Goal: Task Accomplishment & Management: Manage account settings

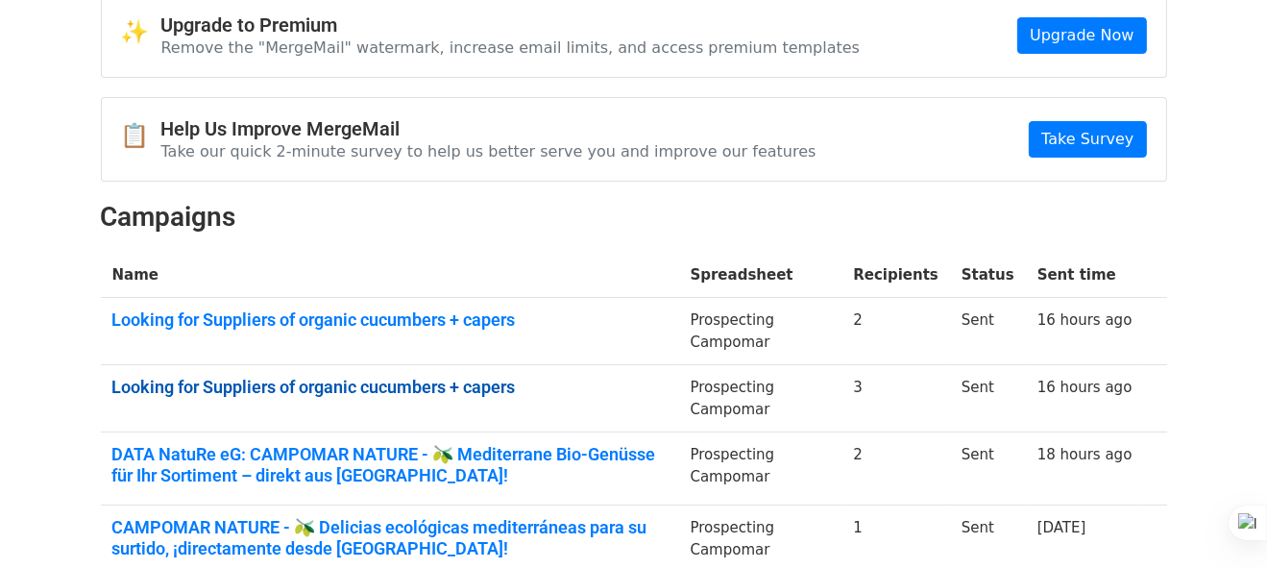
click at [435, 376] on link "Looking for Suppliers of organic cucumbers + capers" at bounding box center [389, 386] width 555 height 21
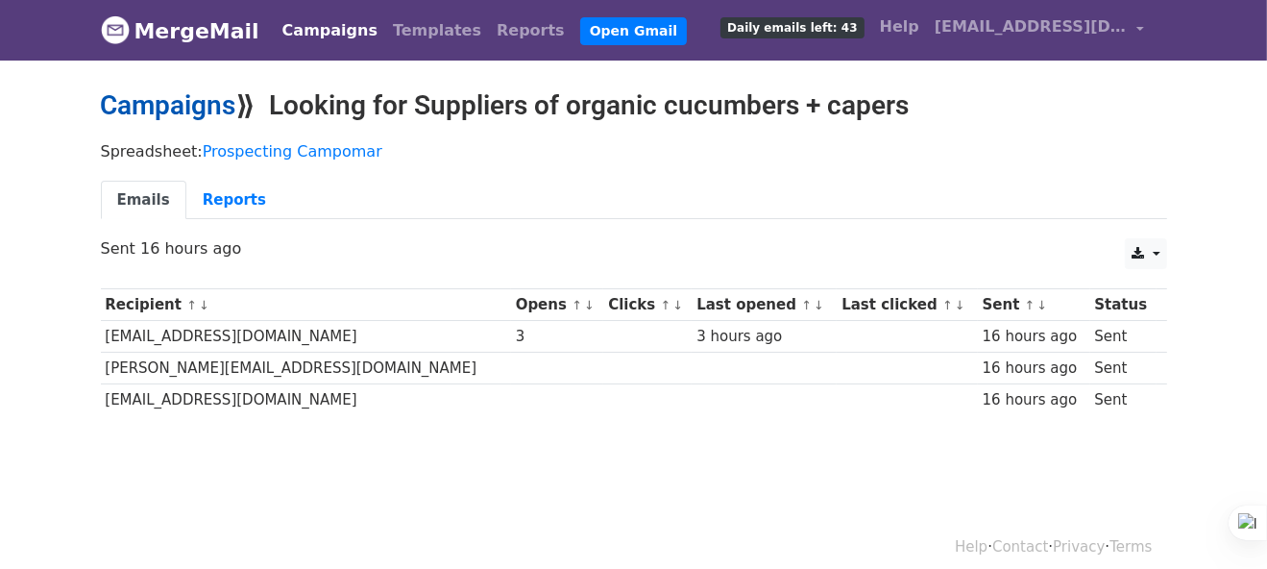
click at [199, 111] on link "Campaigns" at bounding box center [168, 105] width 135 height 32
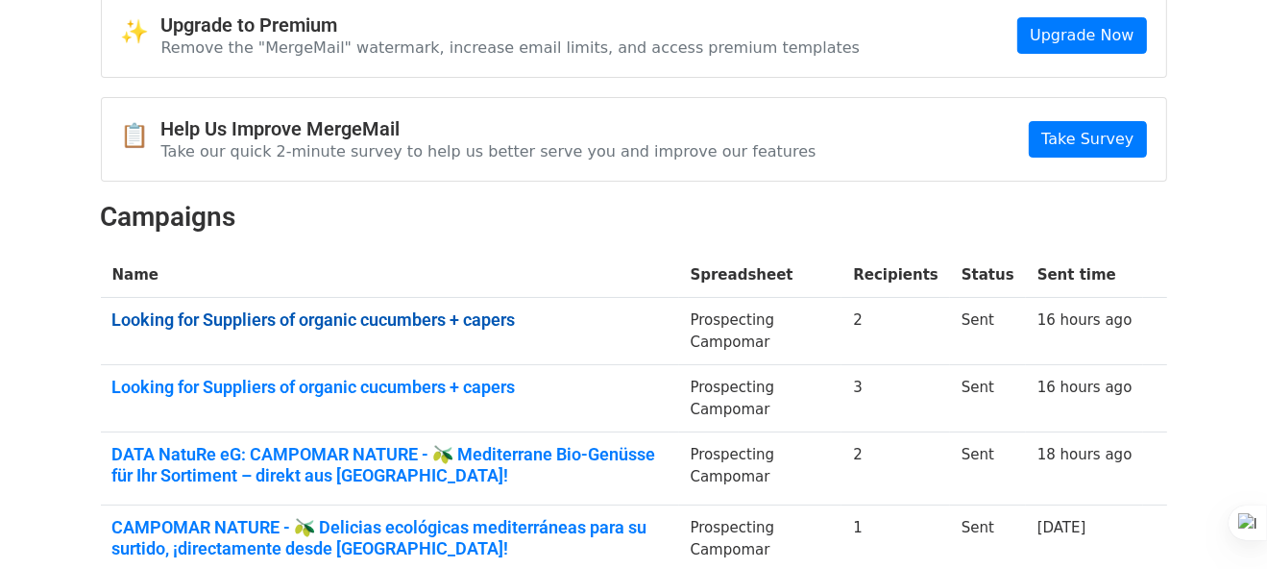
click at [421, 326] on link "Looking for Suppliers of organic cucumbers + capers" at bounding box center [389, 319] width 555 height 21
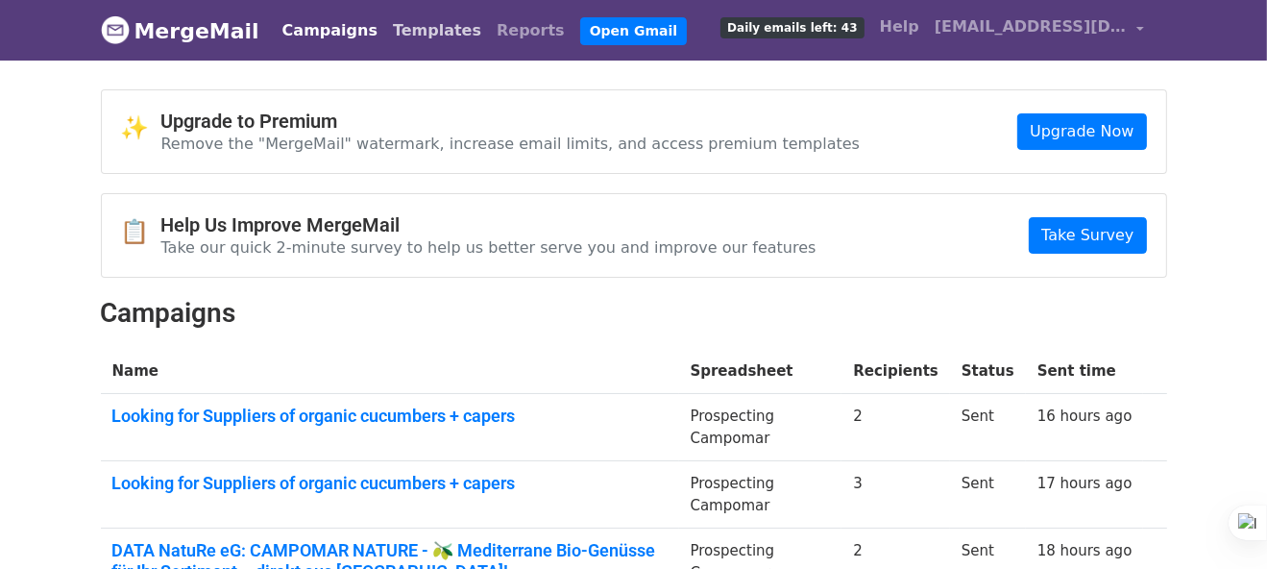
click at [410, 39] on link "Templates" at bounding box center [437, 31] width 104 height 38
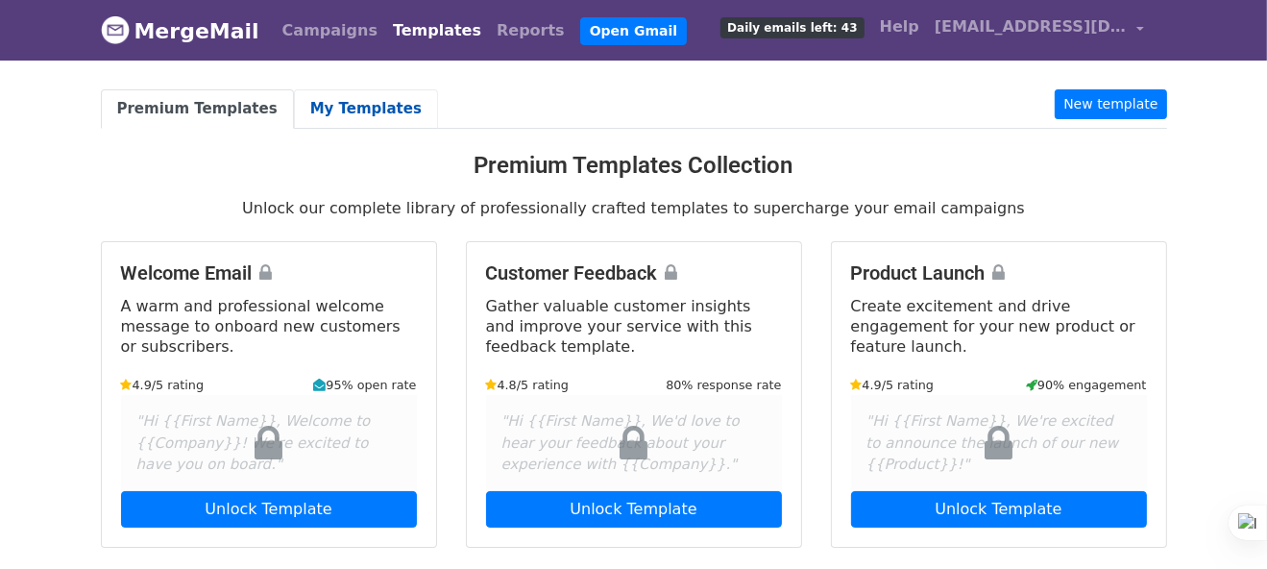
click at [368, 114] on link "My Templates" at bounding box center [366, 108] width 144 height 39
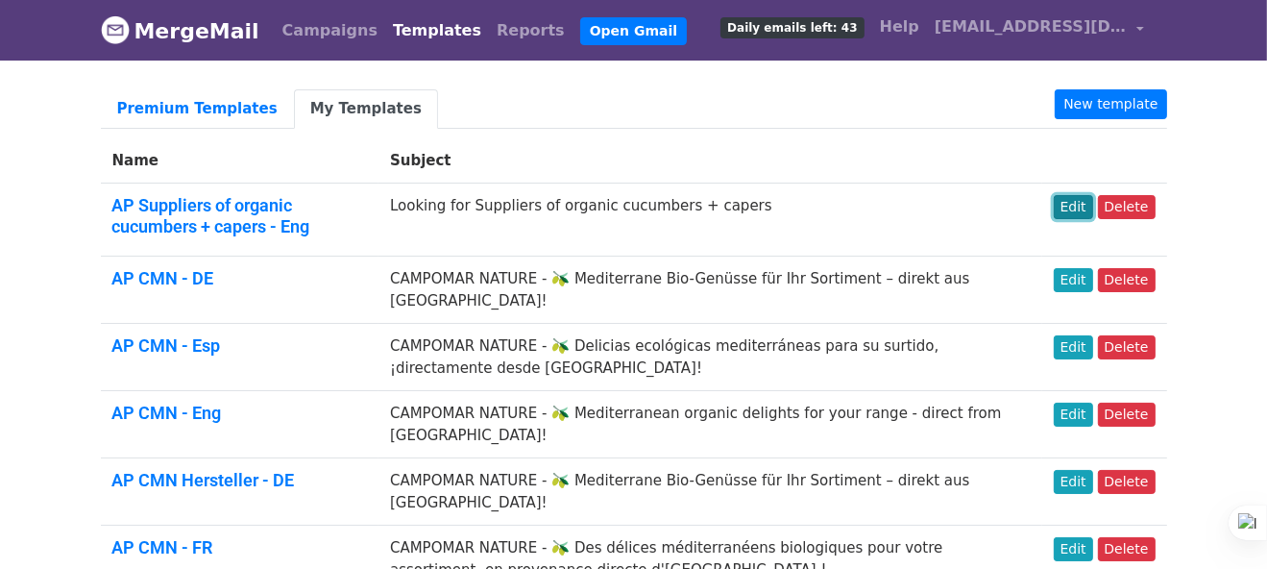
click at [1080, 208] on link "Edit" at bounding box center [1073, 207] width 39 height 24
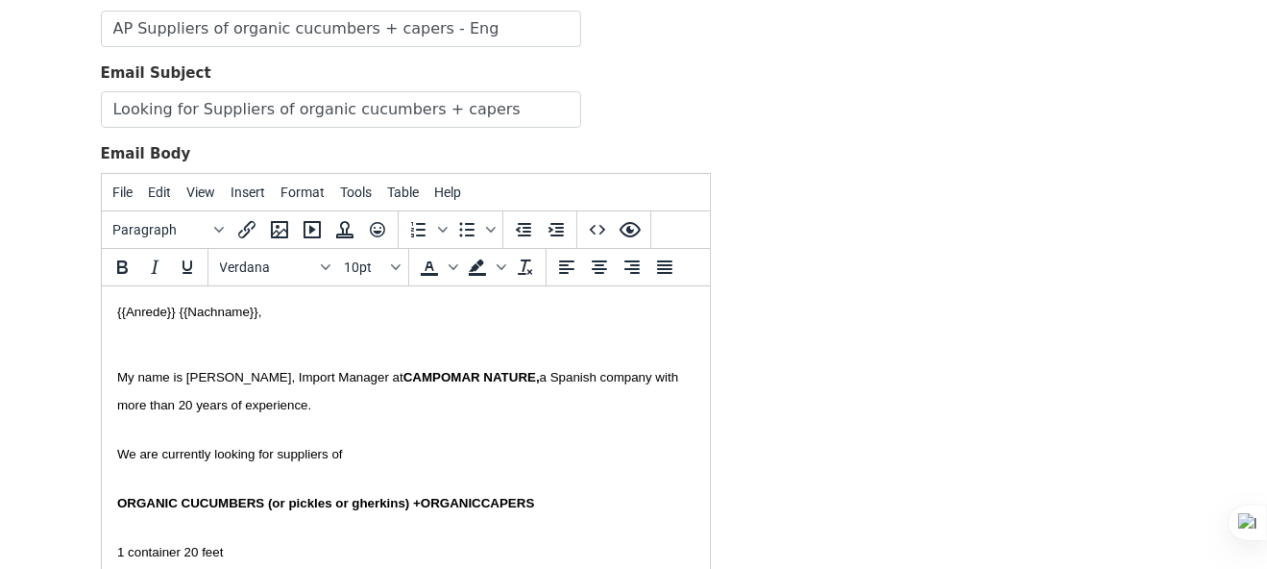
click at [214, 544] on span "1 container 20 feet" at bounding box center [169, 551] width 106 height 14
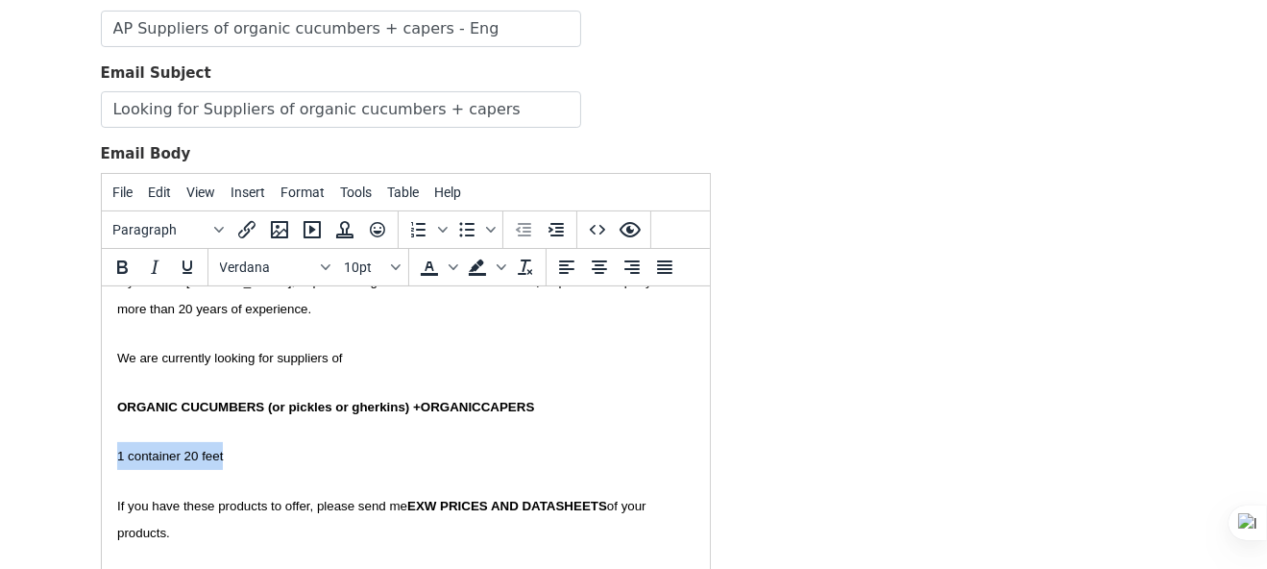
click at [222, 453] on span "1 container 20 feet" at bounding box center [169, 455] width 106 height 14
click at [258, 454] on p "1 container 20 feet" at bounding box center [404, 455] width 577 height 28
drag, startPoint x: 243, startPoint y: 456, endPoint x: 295, endPoint y: 457, distance: 51.9
click at [295, 457] on span "1 container 20 feet 20 feet Dry Van (20’ DV)" at bounding box center [240, 455] width 248 height 14
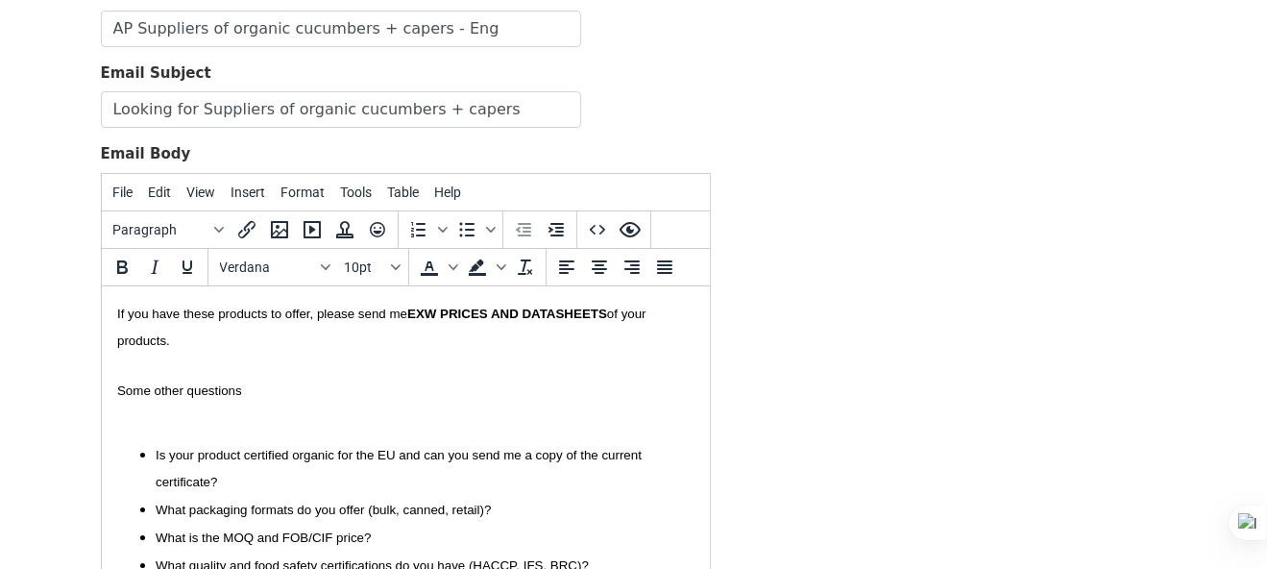
scroll to position [434, 0]
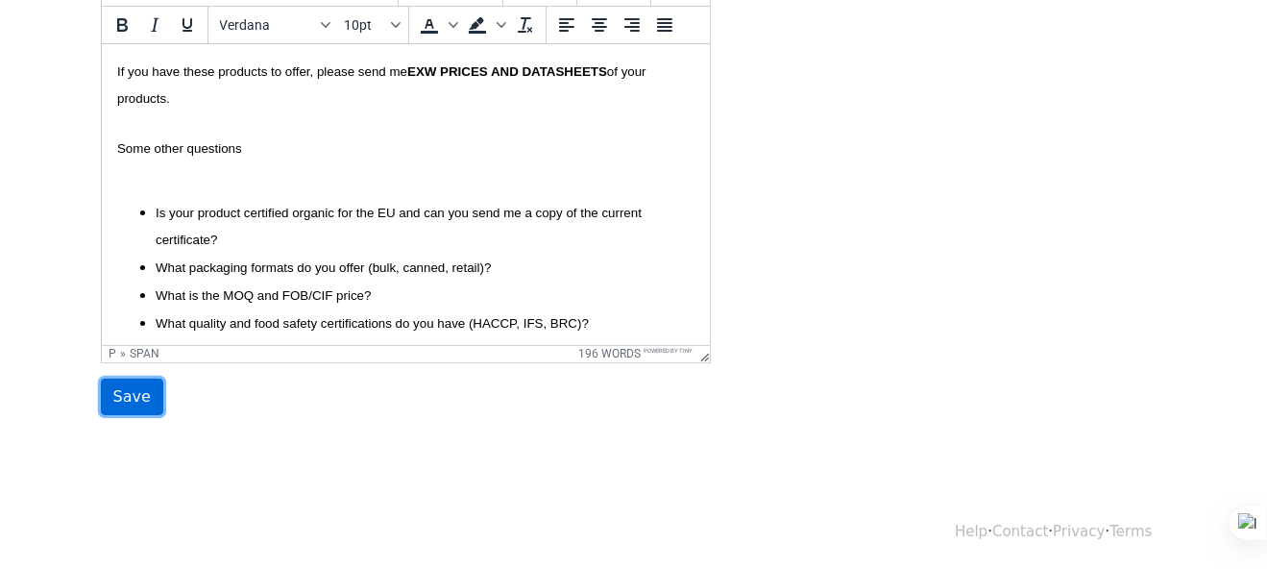
click at [119, 397] on input "Save" at bounding box center [132, 396] width 62 height 36
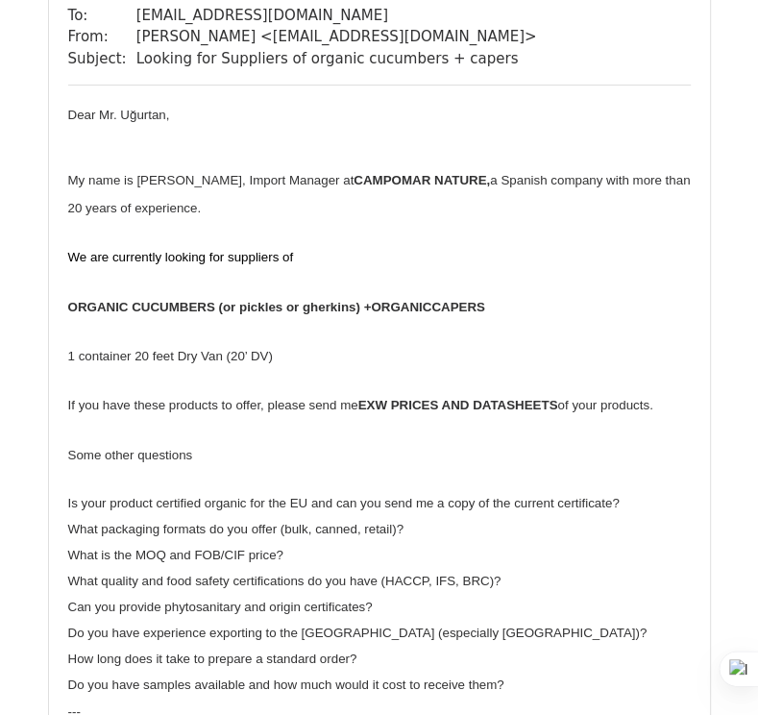
scroll to position [192, 0]
